Goal: Transaction & Acquisition: Subscribe to service/newsletter

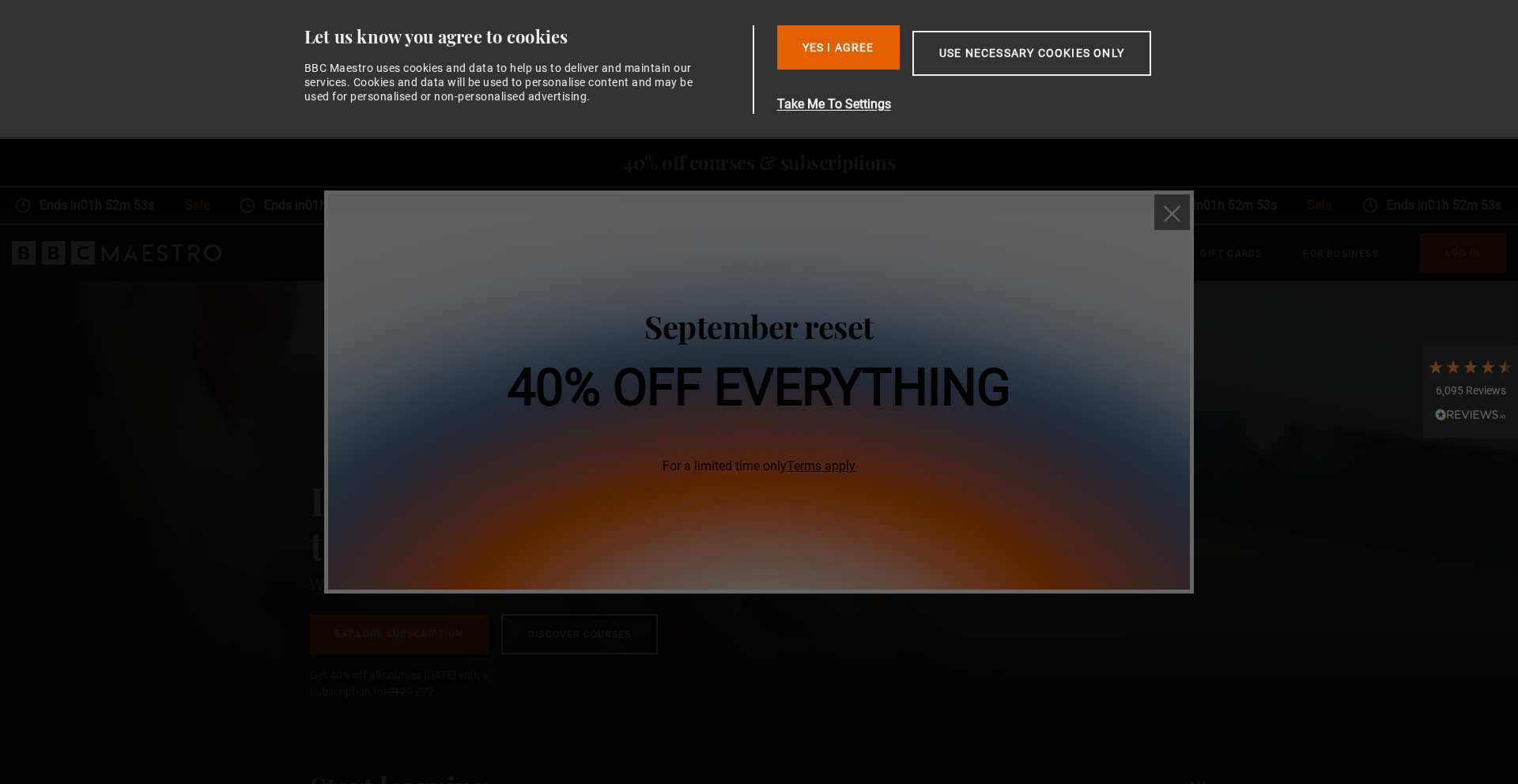
click at [1174, 214] on img "close" at bounding box center [1172, 214] width 17 height 17
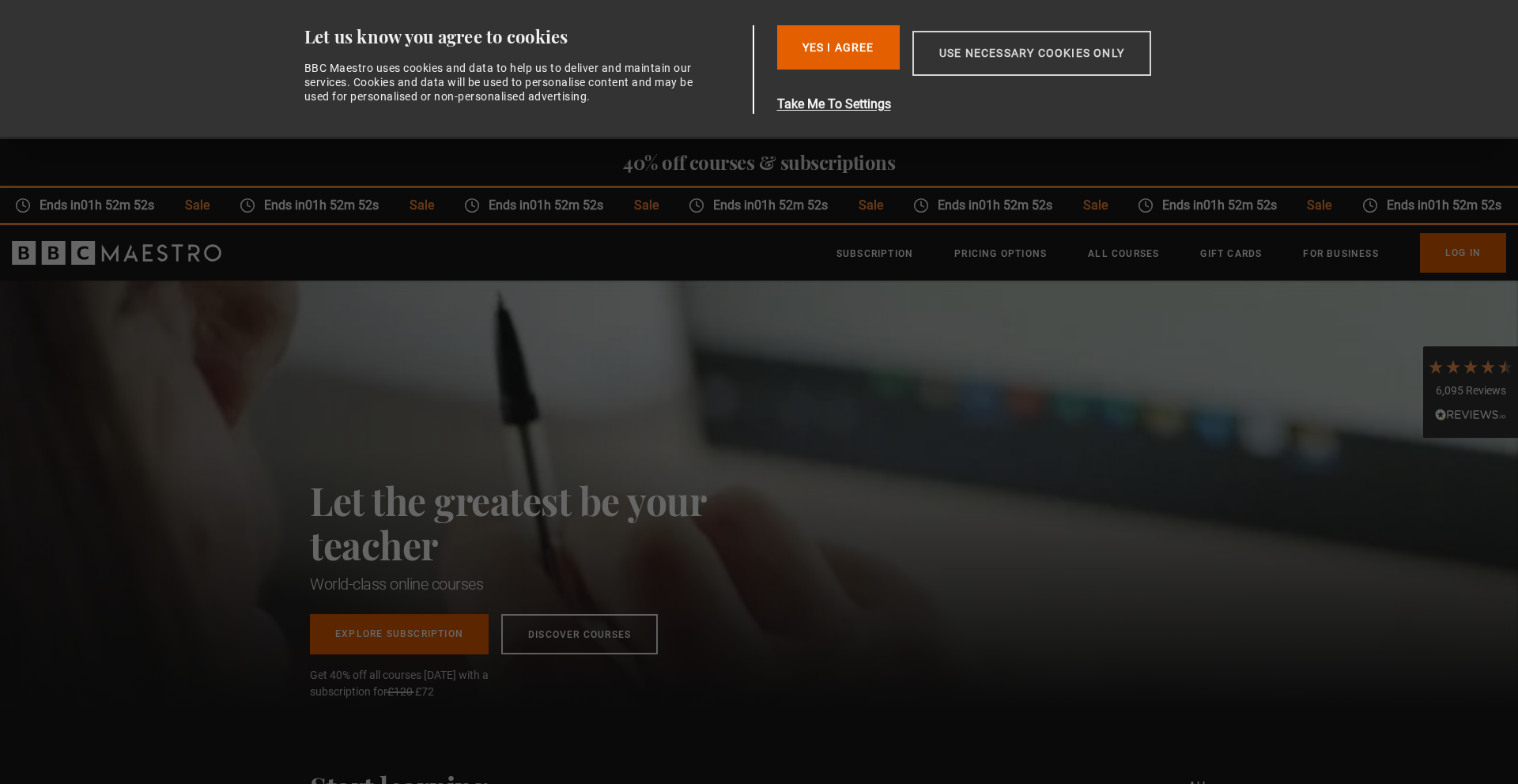
click at [995, 62] on button "Use necessary cookies only" at bounding box center [1031, 53] width 239 height 45
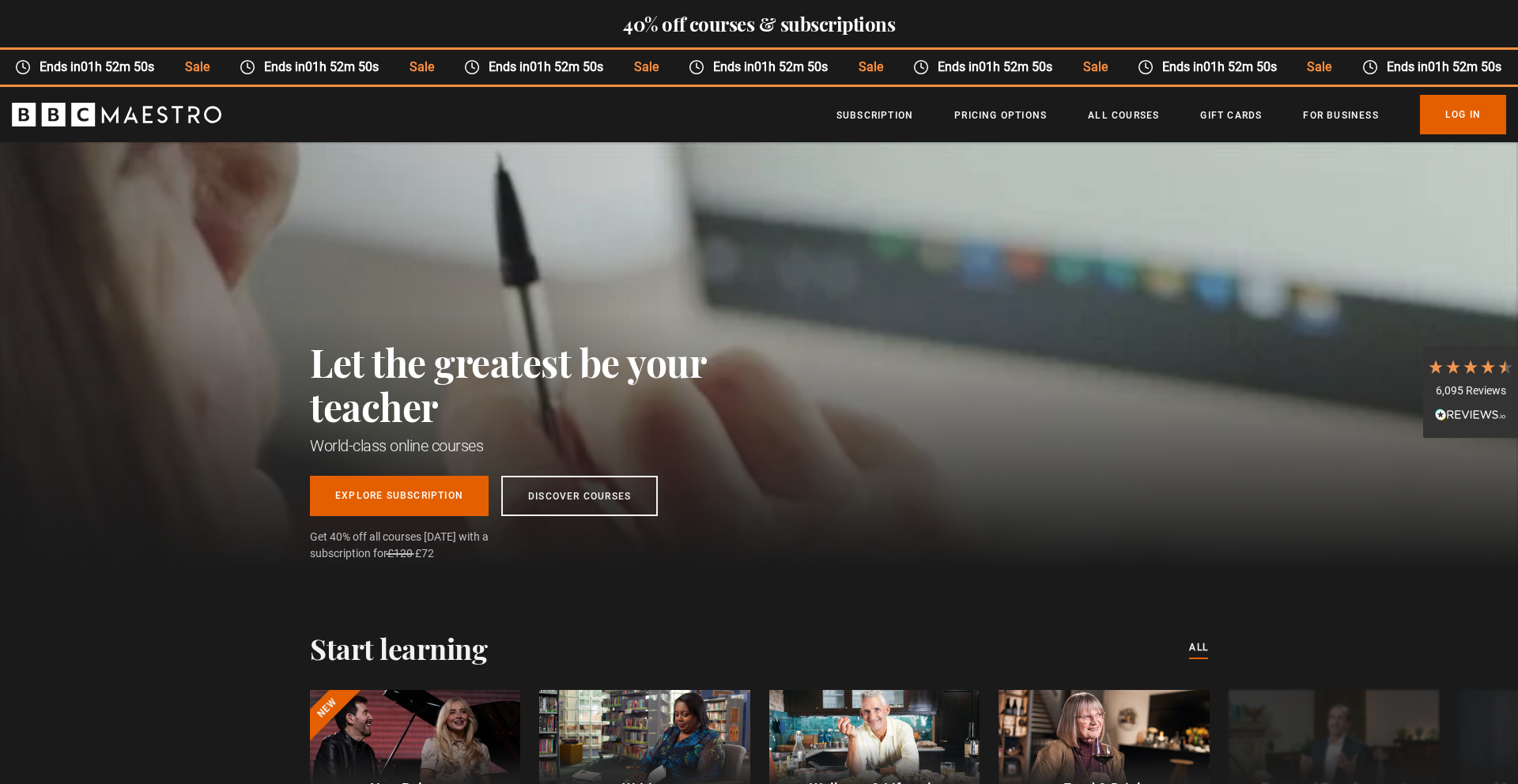
scroll to position [0, 207]
click at [979, 113] on link "Pricing Options" at bounding box center [1000, 115] width 92 height 16
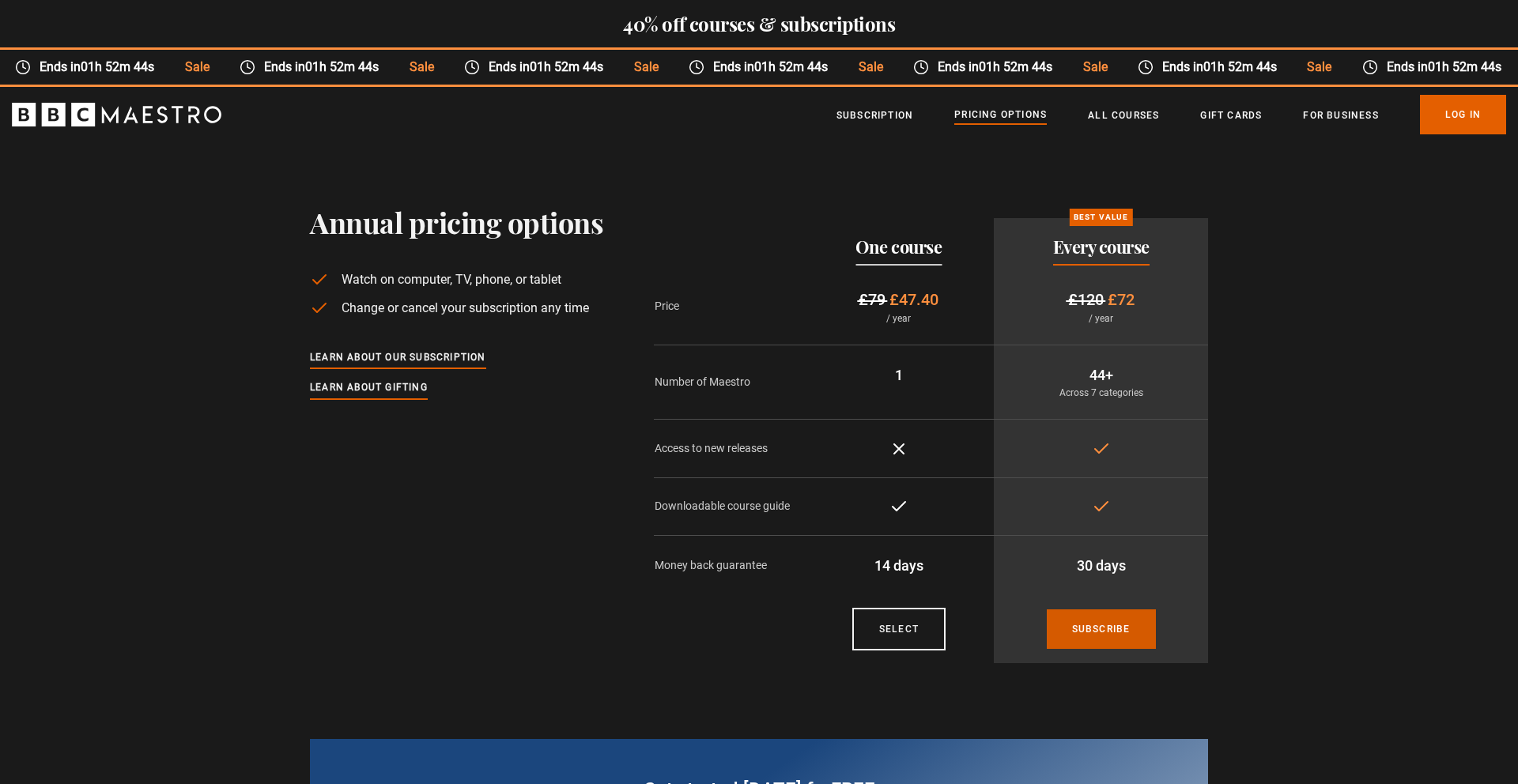
click at [1099, 626] on link "Subscribe" at bounding box center [1101, 629] width 109 height 40
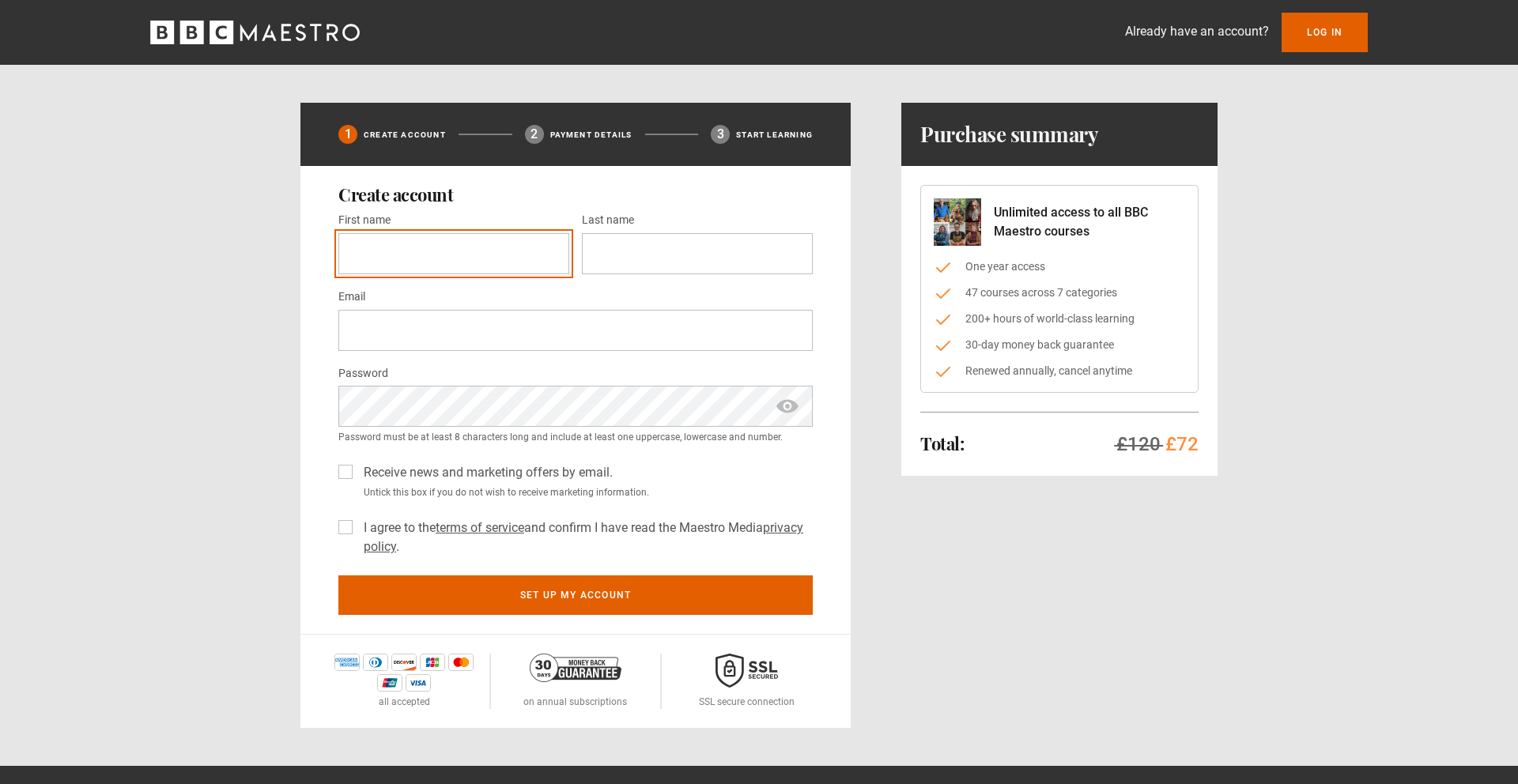
click at [412, 261] on input "First name *" at bounding box center [454, 254] width 231 height 41
type input "*****"
type input "**********"
click at [247, 326] on div "**********" at bounding box center [759, 364] width 1518 height 728
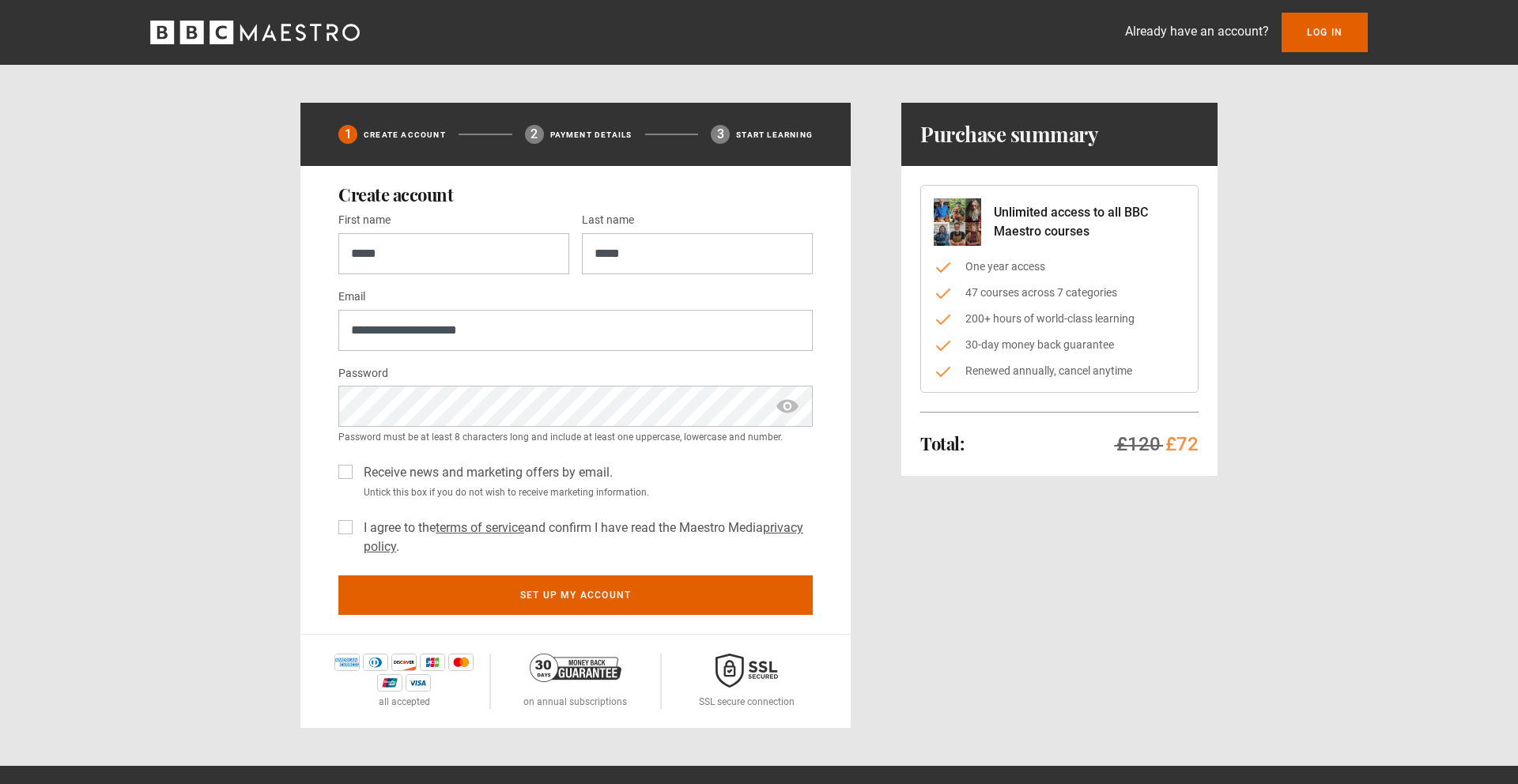
drag, startPoint x: 346, startPoint y: 528, endPoint x: 341, endPoint y: 539, distance: 12.1
click at [357, 528] on label "I agree to the terms of service and confirm I have read the Maestro Media priva…" at bounding box center [585, 538] width 455 height 38
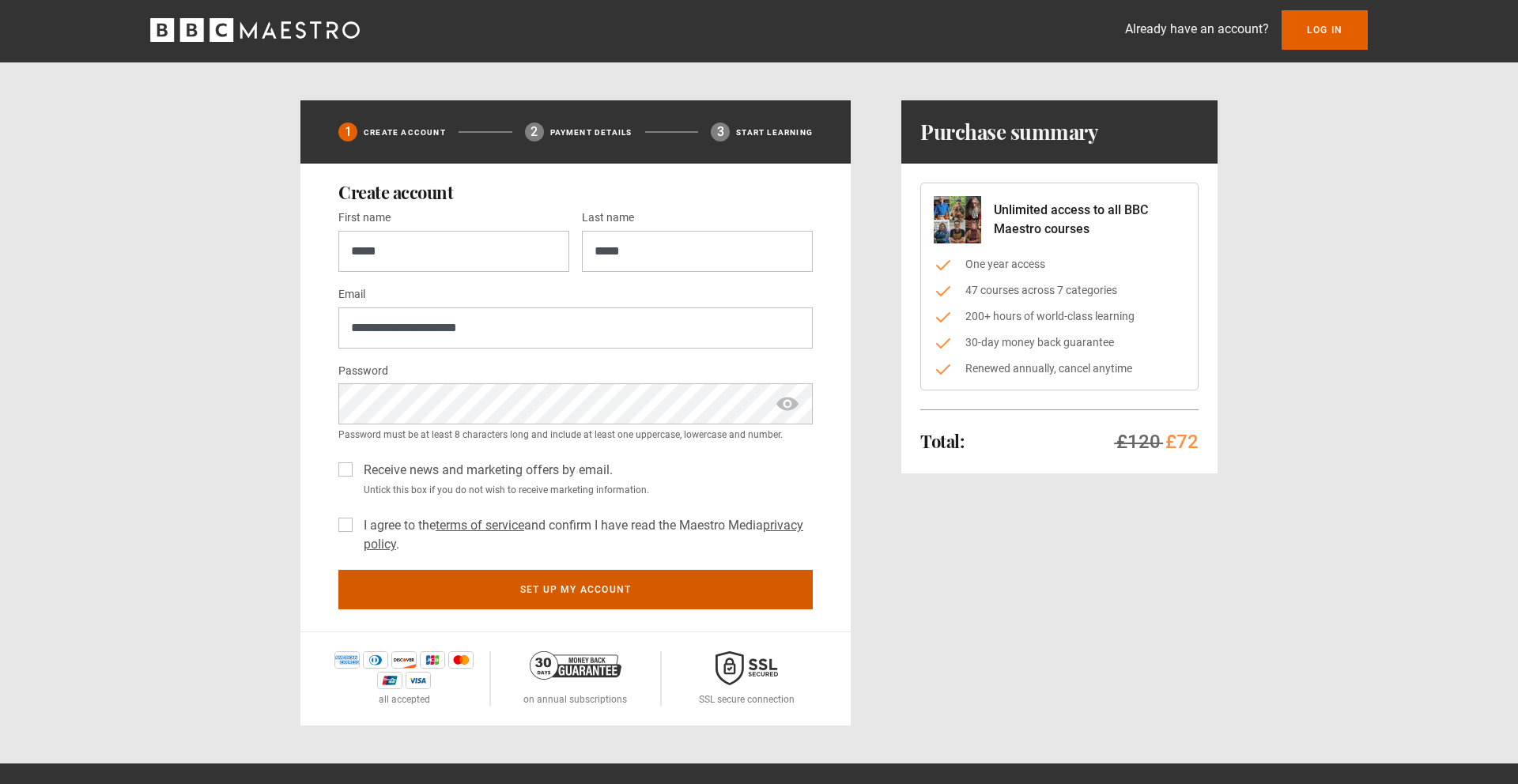
scroll to position [1, 0]
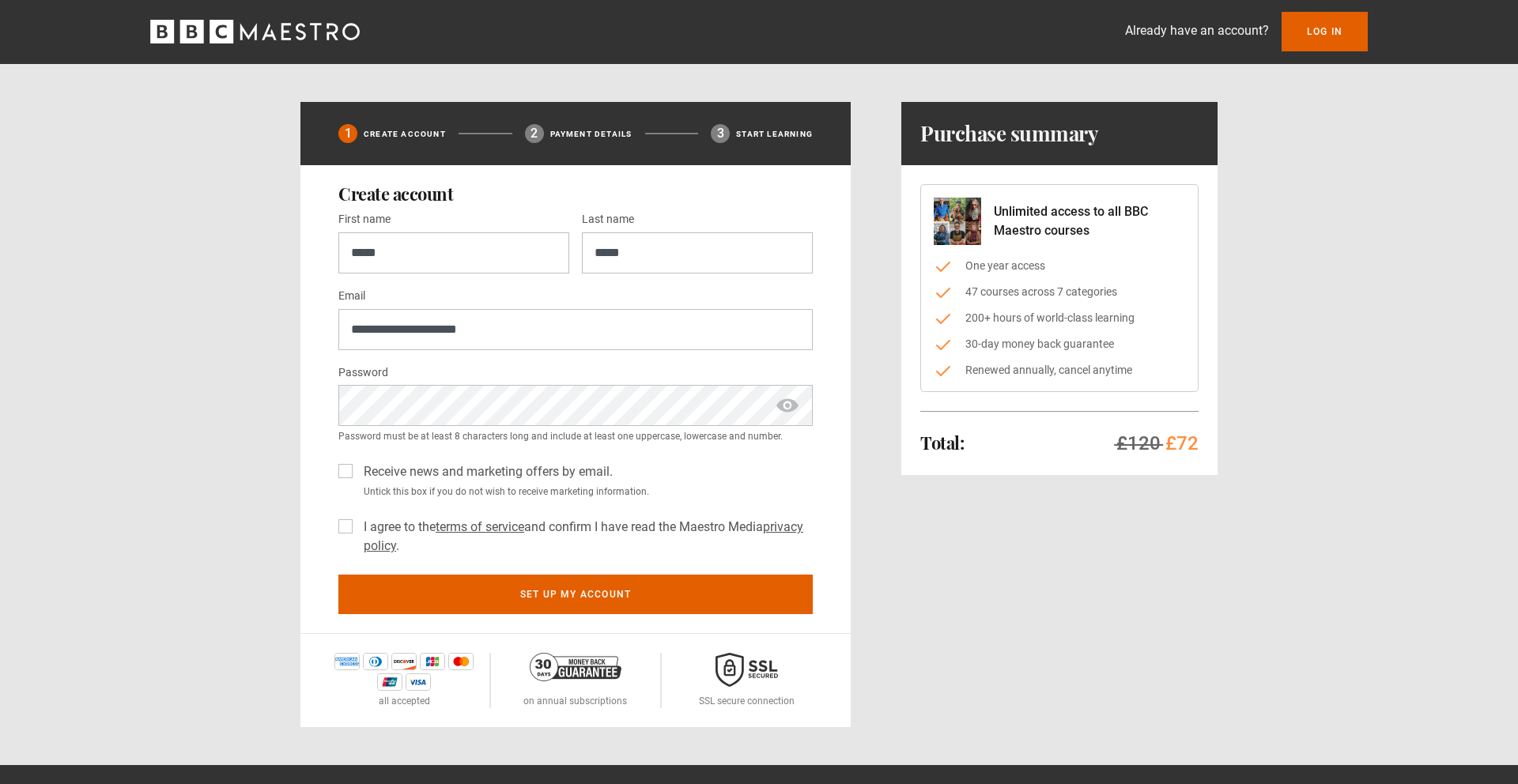
click at [786, 407] on span "show password" at bounding box center [787, 406] width 25 height 41
click at [786, 407] on span "hide password" at bounding box center [787, 406] width 25 height 41
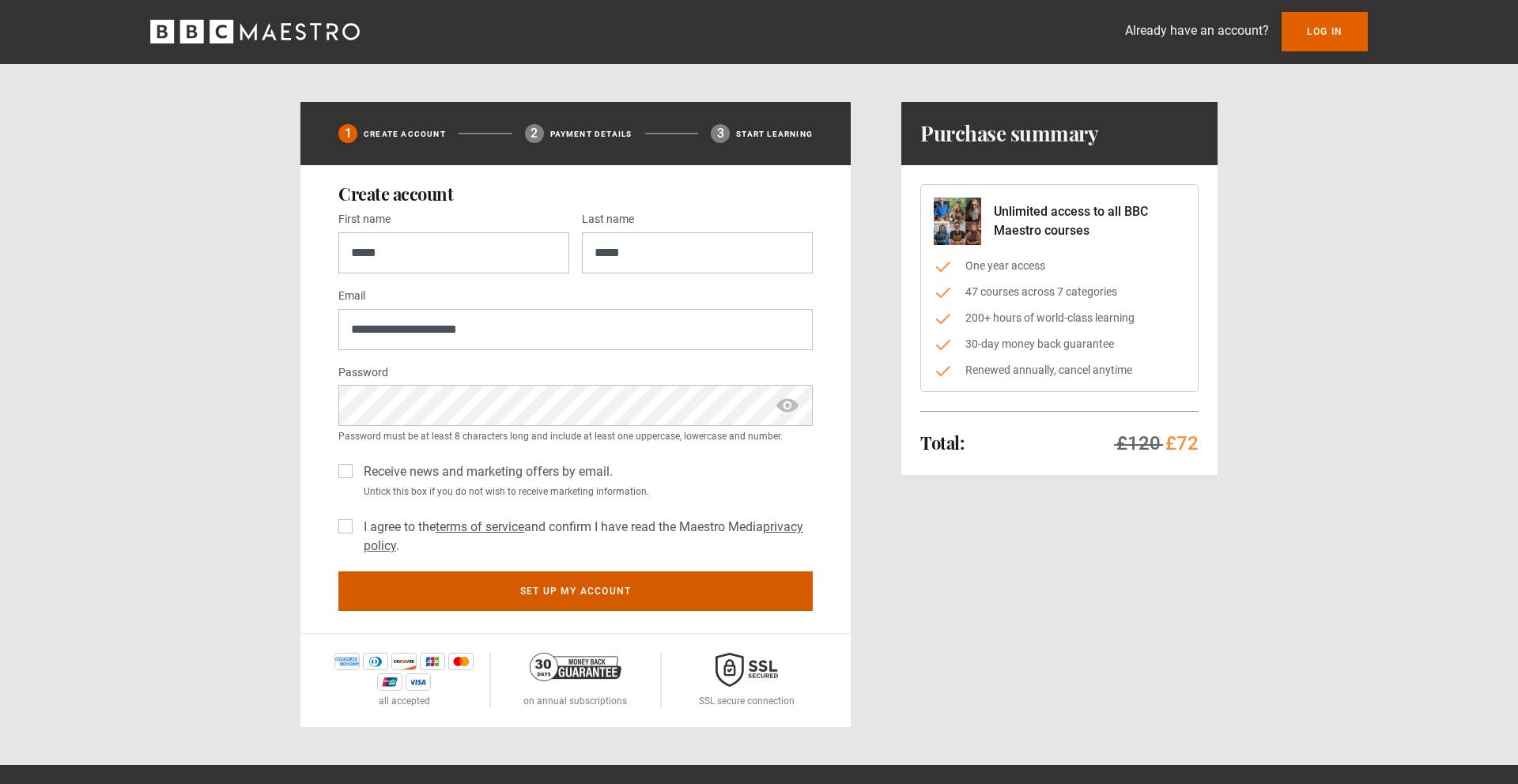
click at [674, 593] on button "Set up my account" at bounding box center [575, 592] width 474 height 40
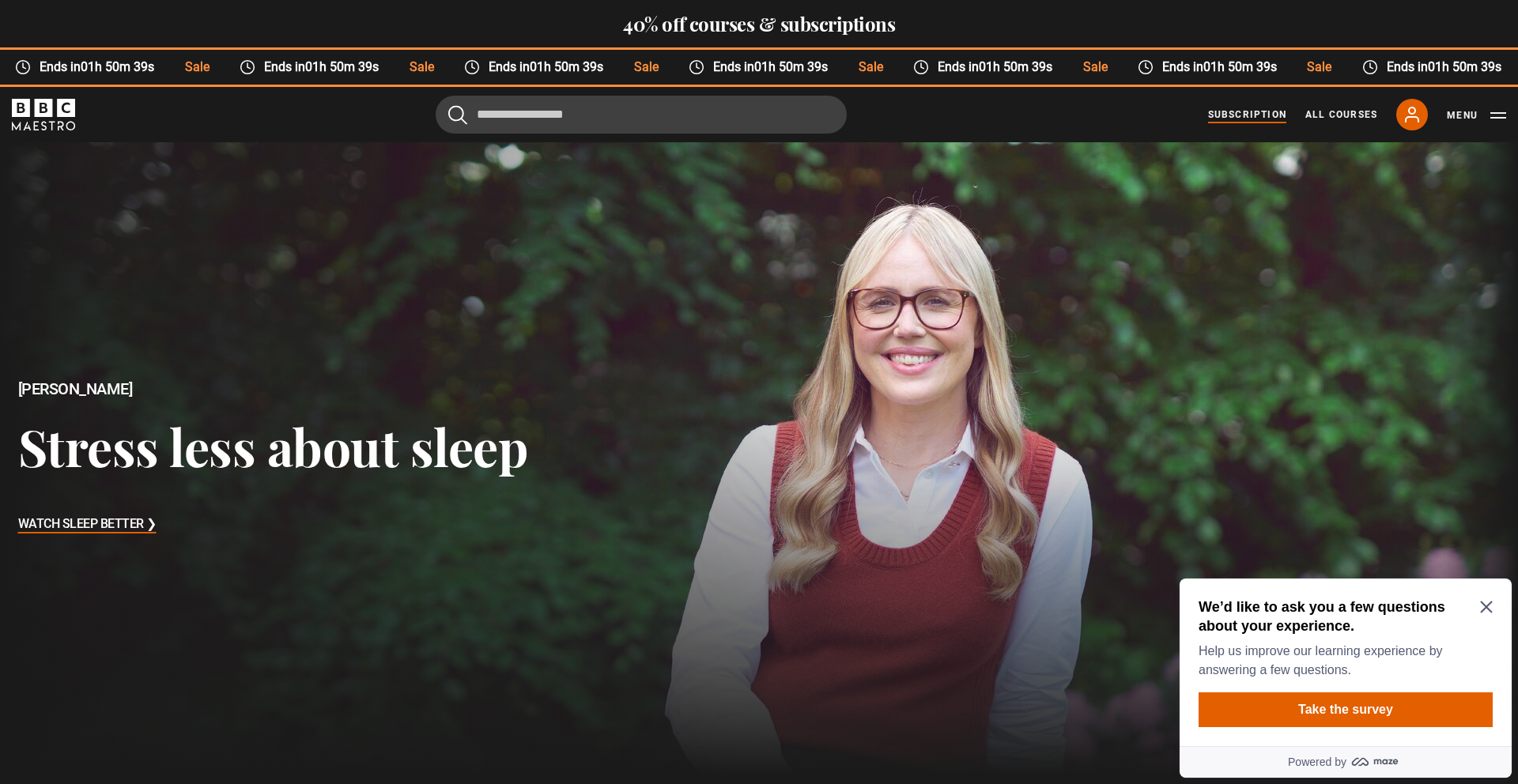
click at [1250, 111] on link "Subscription" at bounding box center [1247, 114] width 79 height 14
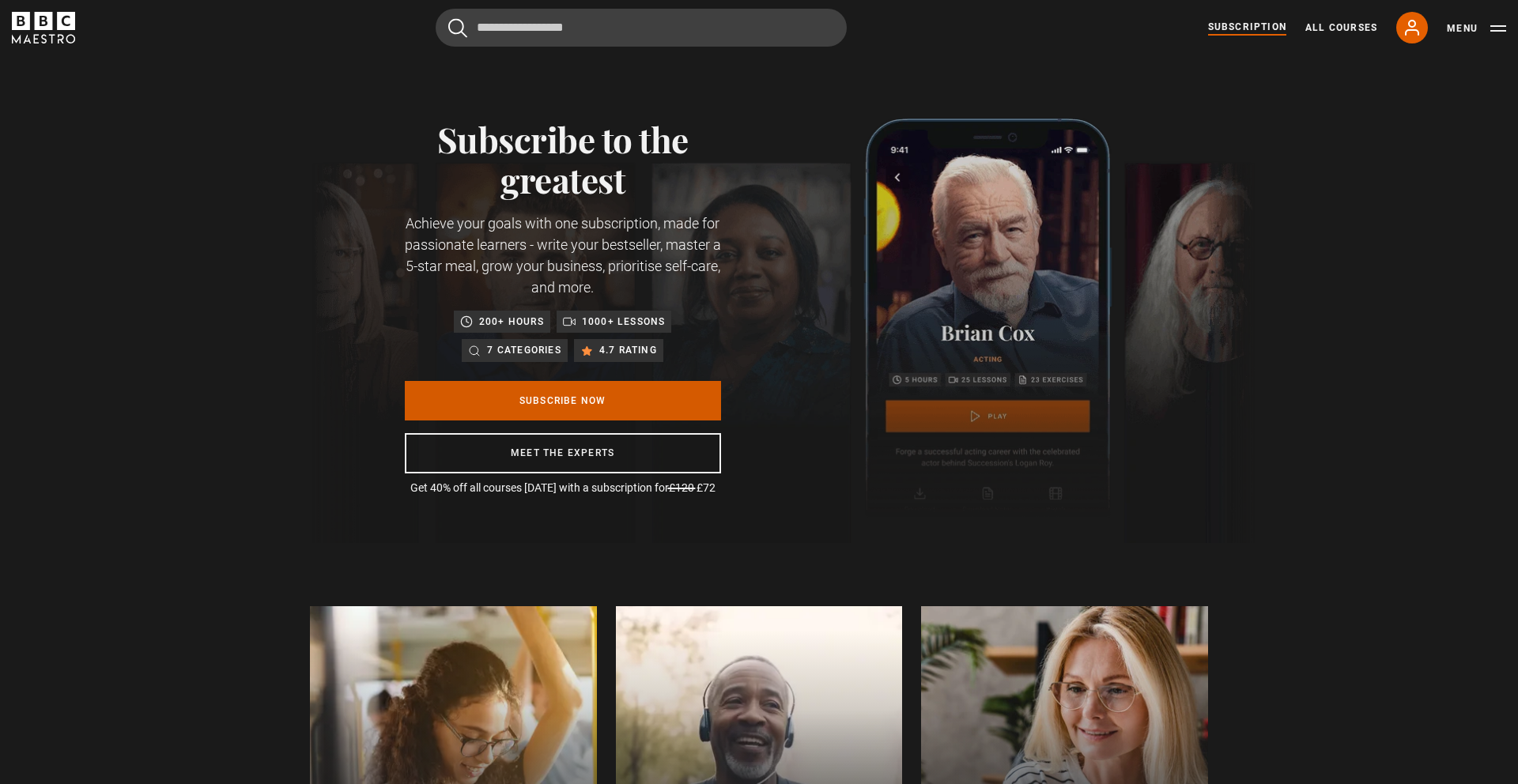
click at [531, 404] on link "Subscribe Now" at bounding box center [563, 401] width 316 height 40
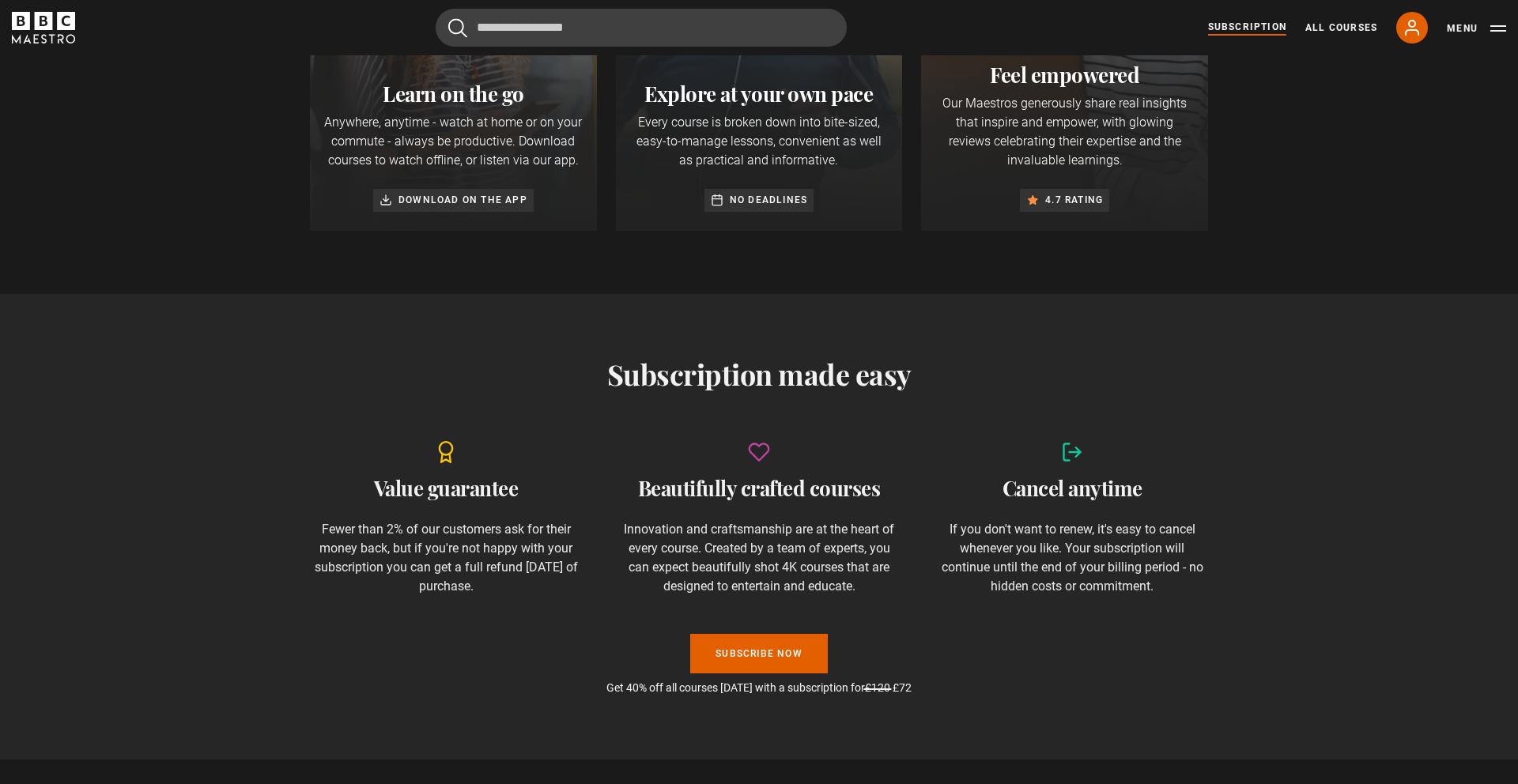
scroll to position [801, 0]
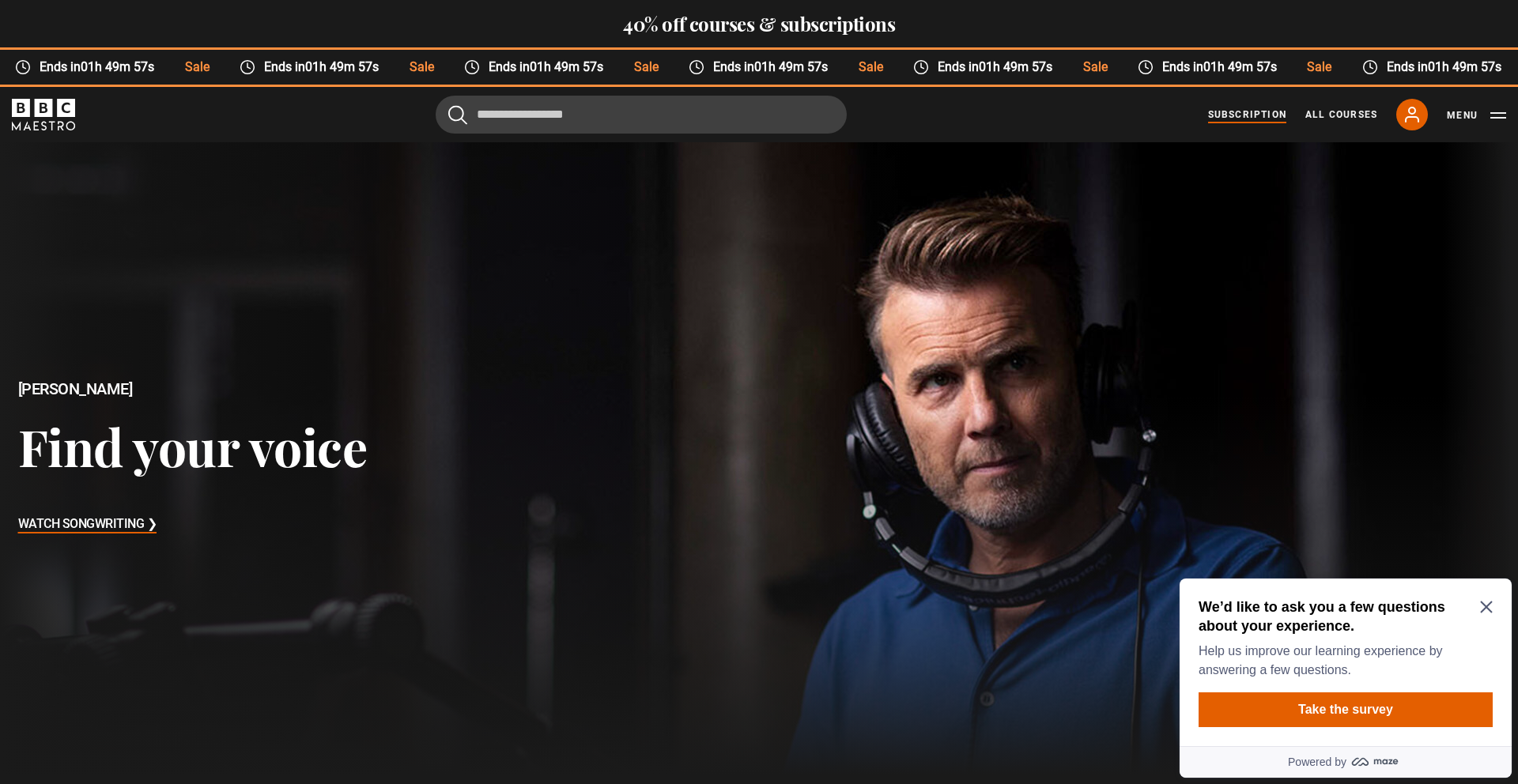
click at [1249, 114] on link "Subscription" at bounding box center [1247, 114] width 79 height 14
